Goal: Information Seeking & Learning: Learn about a topic

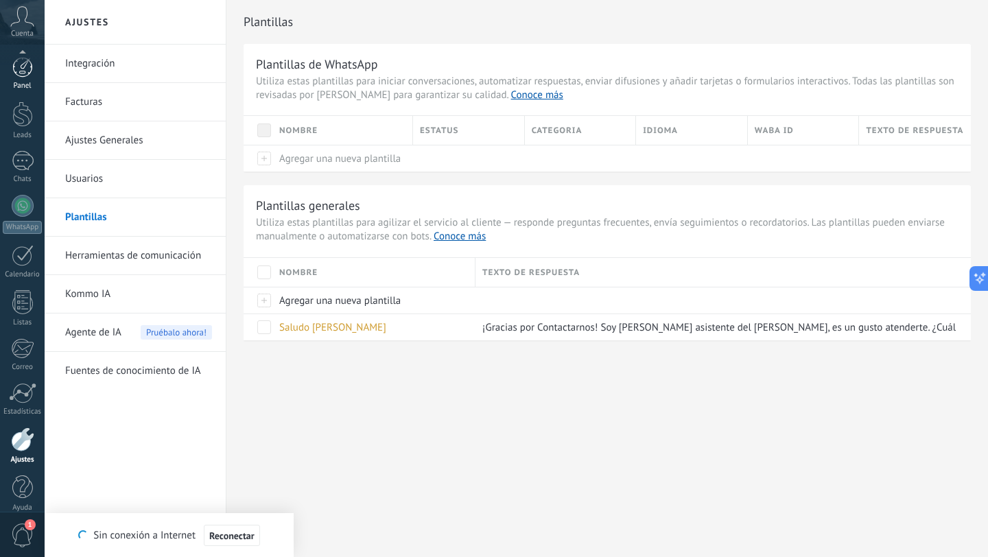
scroll to position [14, 0]
click at [24, 477] on div at bounding box center [22, 474] width 21 height 24
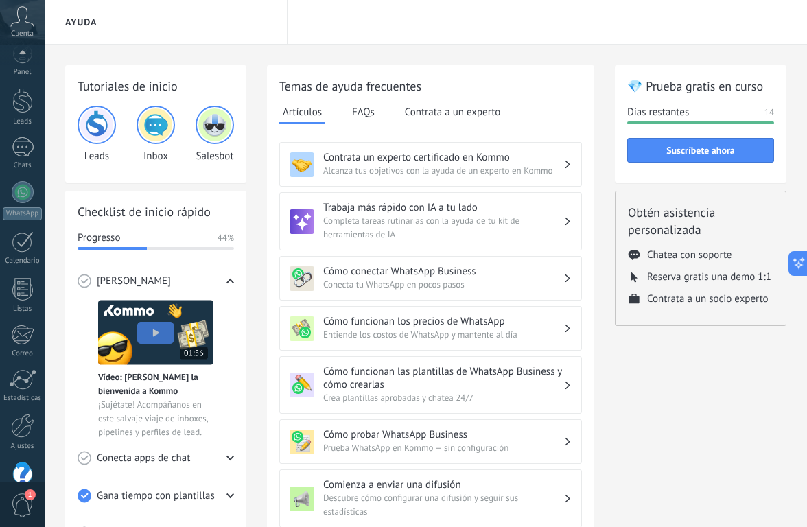
scroll to position [44, 0]
